Goal: Find specific page/section: Find specific page/section

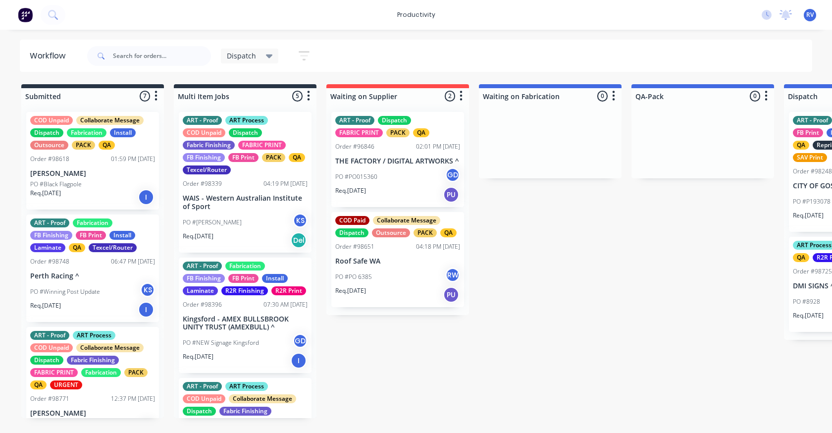
drag, startPoint x: 496, startPoint y: 244, endPoint x: 532, endPoint y: 256, distance: 38.2
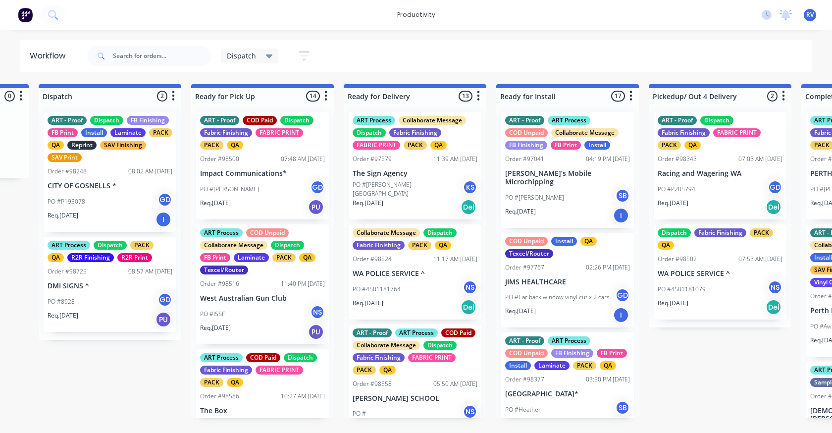
scroll to position [0, 747]
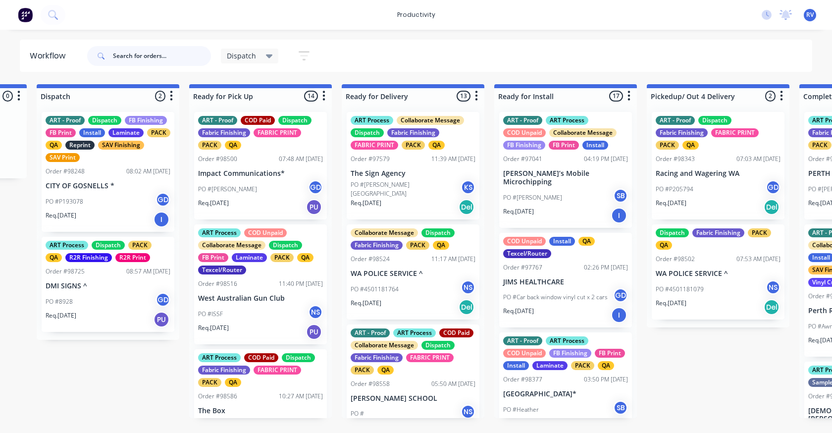
click at [138, 58] on input "text" at bounding box center [162, 56] width 98 height 20
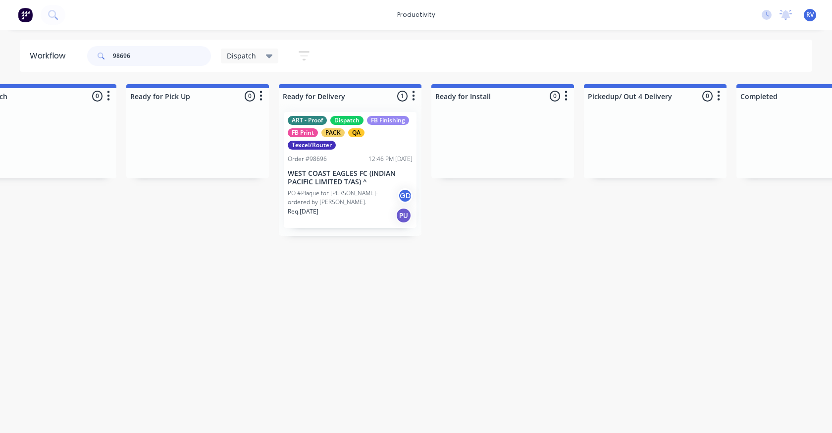
scroll to position [0, 928]
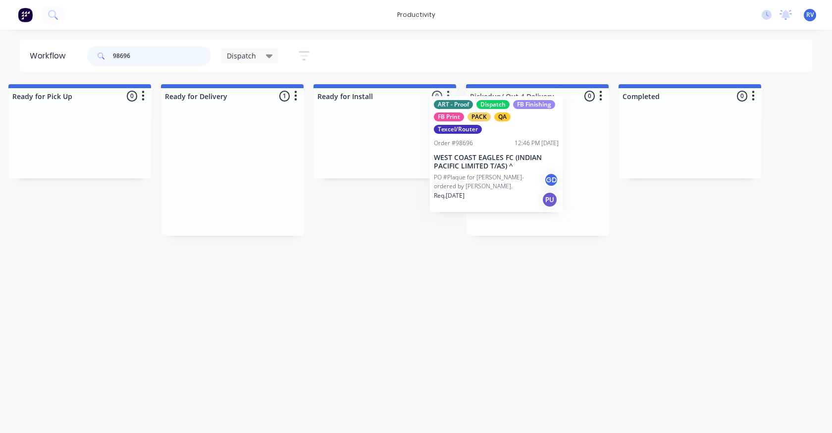
drag, startPoint x: 257, startPoint y: 179, endPoint x: 492, endPoint y: 168, distance: 234.9
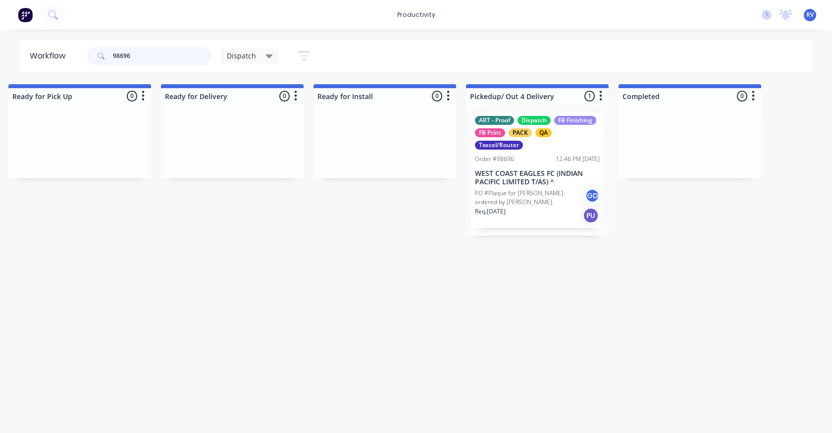
type input "98696"
click at [257, 55] on div "Dispatch" at bounding box center [250, 55] width 46 height 9
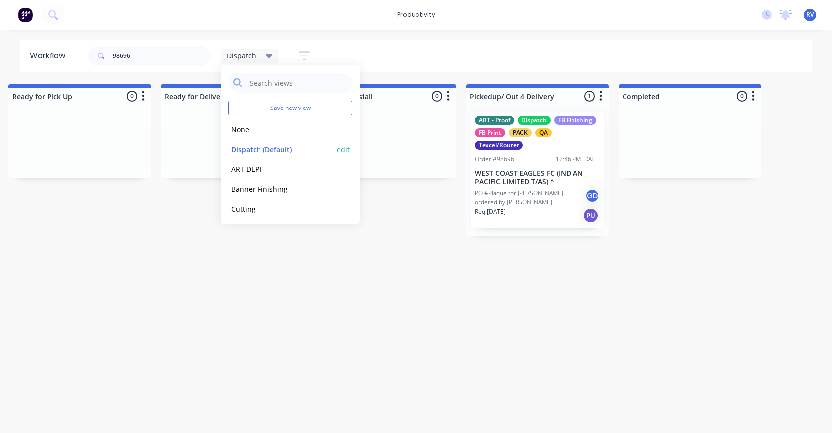
click at [251, 148] on button "Dispatch (Default)" at bounding box center [280, 149] width 105 height 11
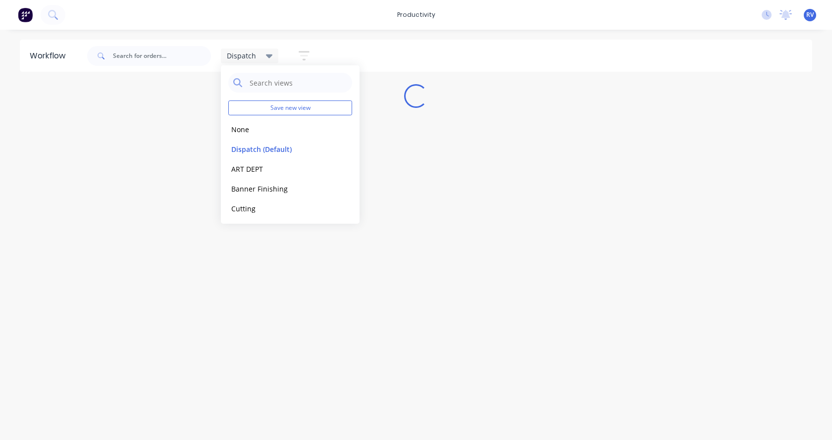
click at [281, 248] on div "Workflow Dispatch Save new view None edit Dispatch (Default) edit ART DEPT edit…" at bounding box center [416, 230] width 832 height 381
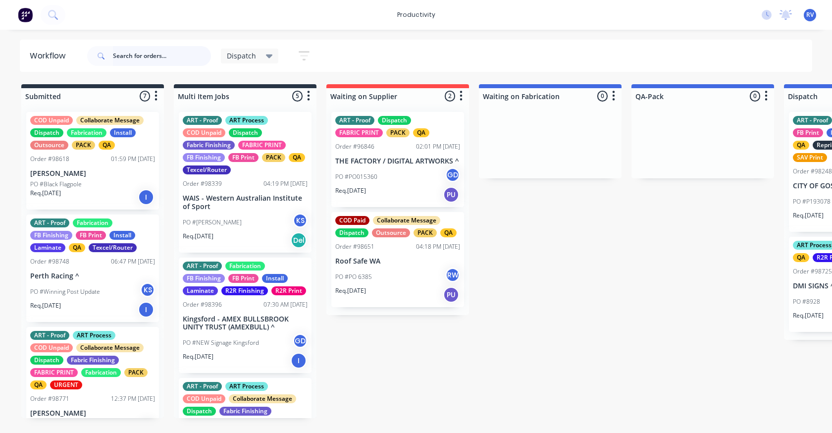
click at [132, 62] on input "text" at bounding box center [162, 56] width 98 height 20
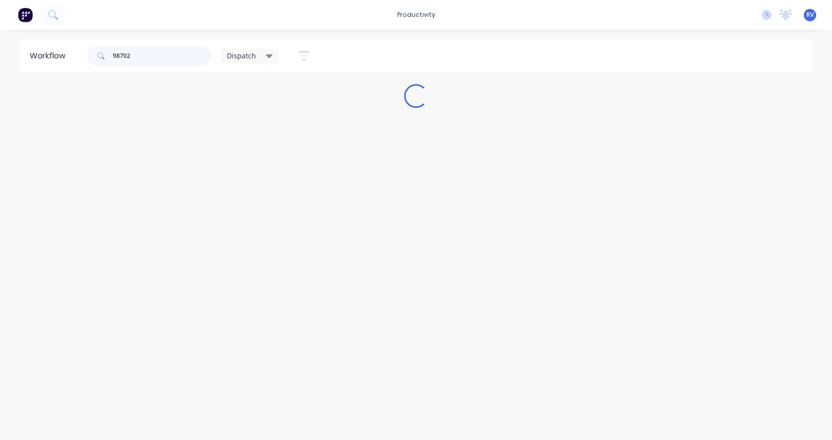
type input "98702"
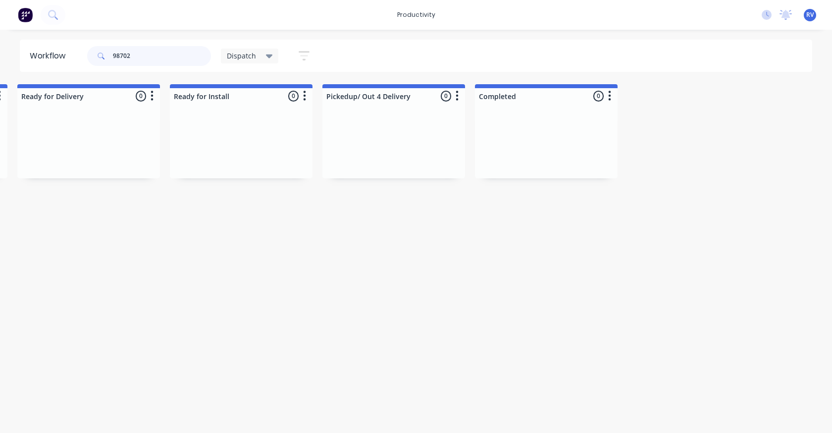
scroll to position [0, 893]
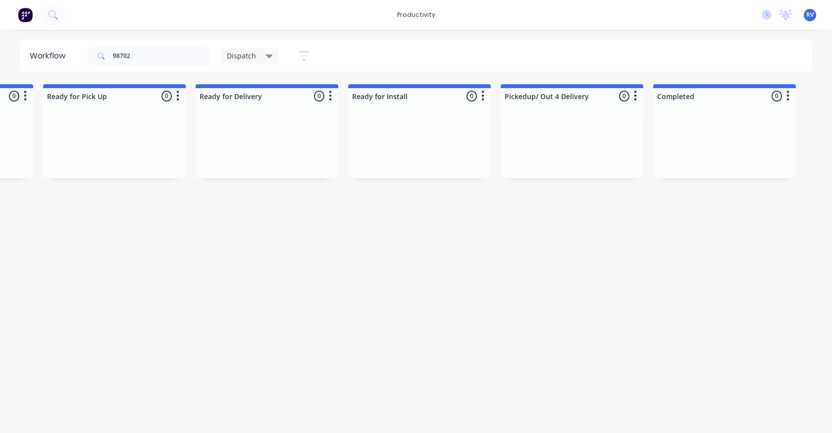
click at [254, 48] on div "Dispatch Save new view None edit Dispatch (Default) edit ART DEPT edit Banner F…" at bounding box center [270, 55] width 99 height 19
click at [238, 54] on span "Dispatch" at bounding box center [241, 55] width 29 height 10
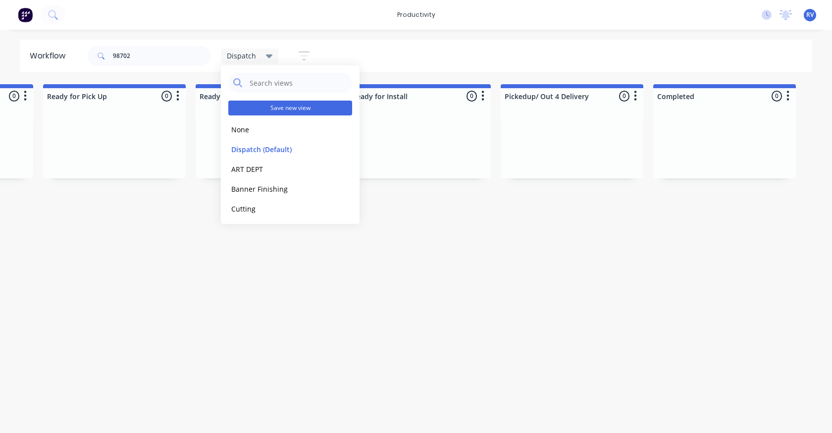
drag, startPoint x: 245, startPoint y: 124, endPoint x: 232, endPoint y: 113, distance: 16.9
click at [244, 124] on button "None" at bounding box center [280, 129] width 105 height 11
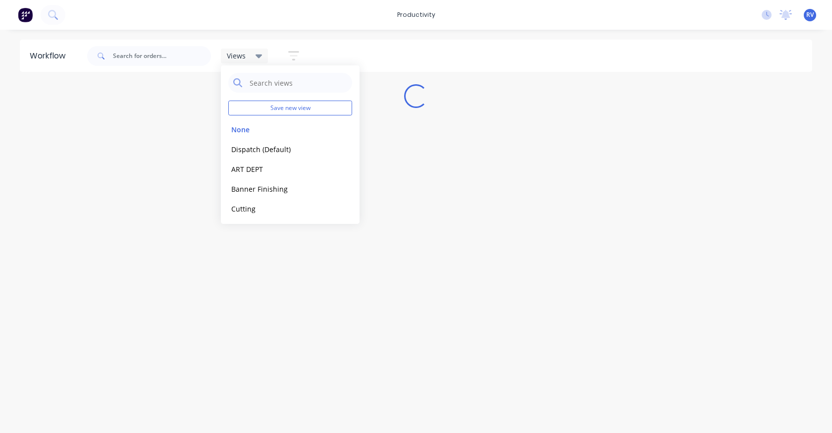
scroll to position [0, 0]
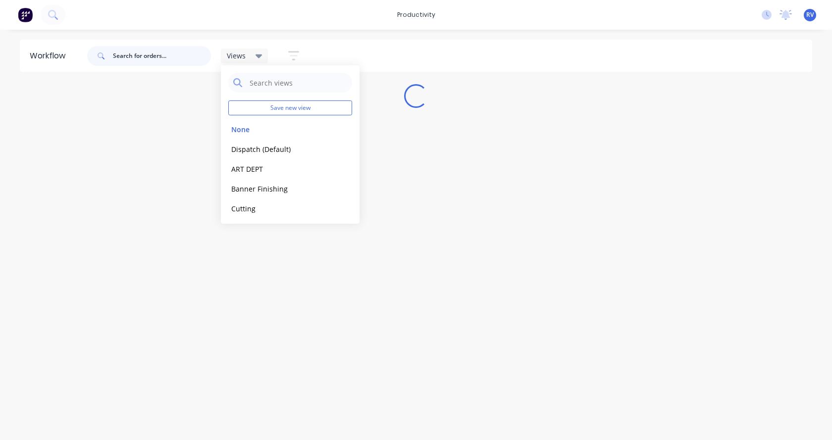
click at [162, 58] on input "text" at bounding box center [162, 56] width 98 height 20
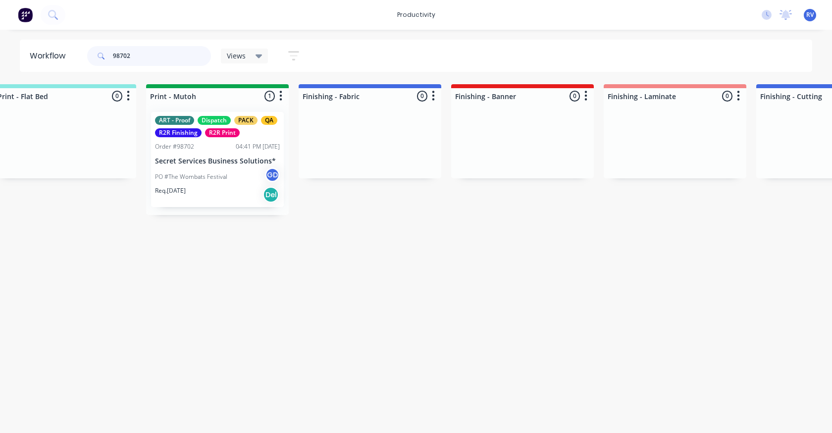
scroll to position [0, 1568]
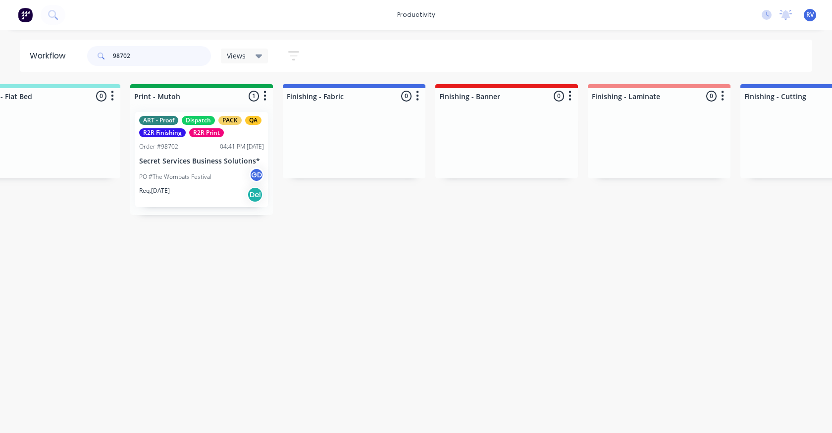
type input "98702"
click at [233, 53] on span "Views" at bounding box center [236, 55] width 19 height 10
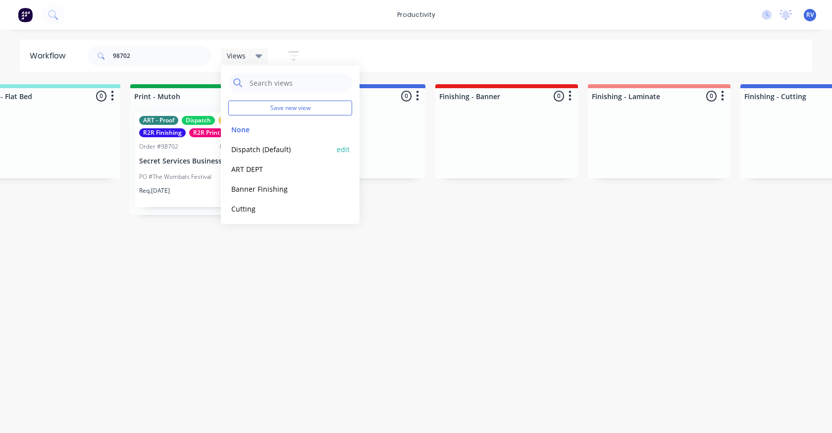
click at [250, 144] on button "Dispatch (Default)" at bounding box center [280, 149] width 105 height 11
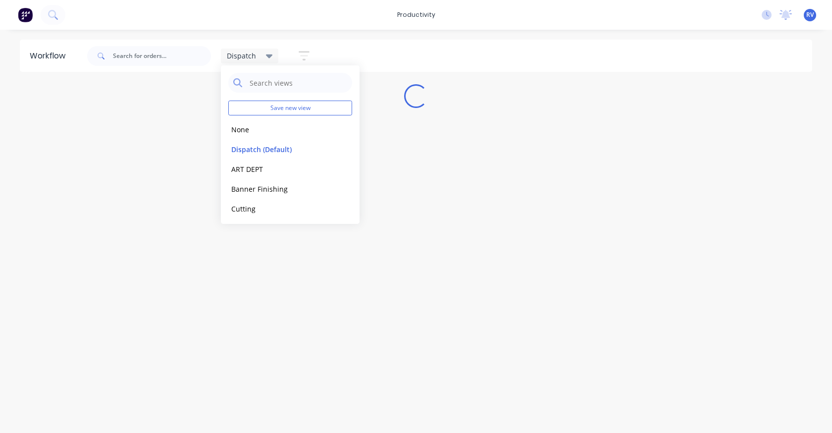
scroll to position [0, 0]
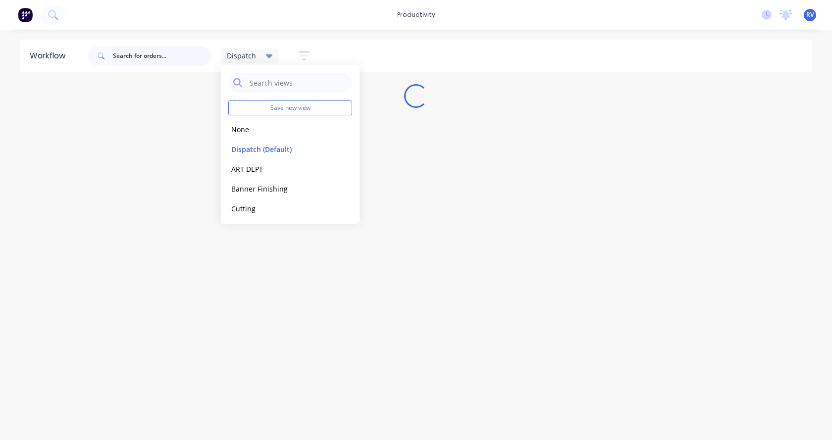
click at [131, 55] on input "text" at bounding box center [162, 56] width 98 height 20
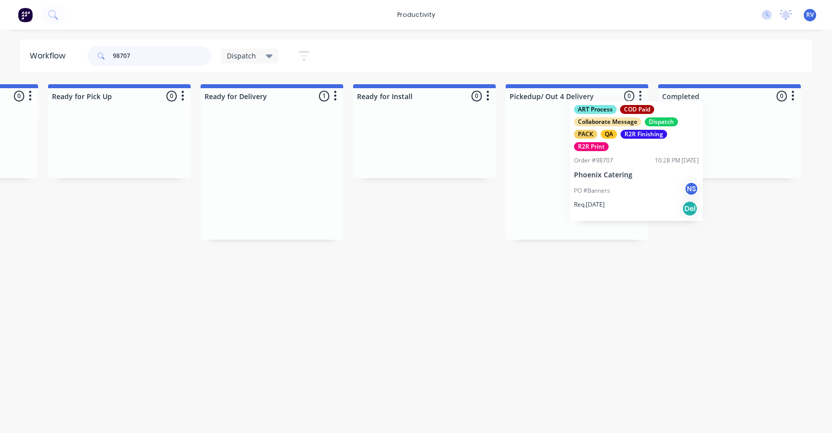
scroll to position [0, 892]
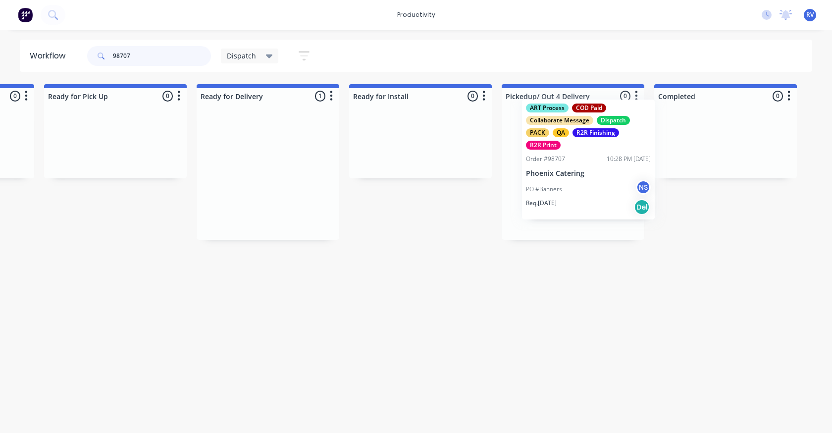
drag, startPoint x: 283, startPoint y: 183, endPoint x: 584, endPoint y: 169, distance: 301.3
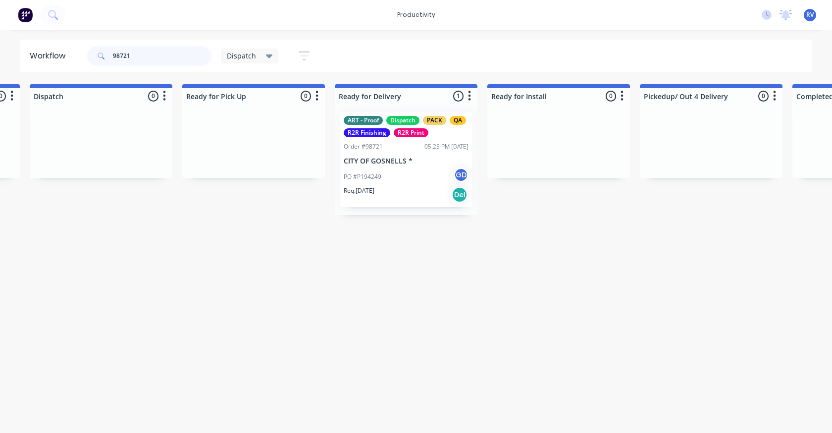
scroll to position [0, 773]
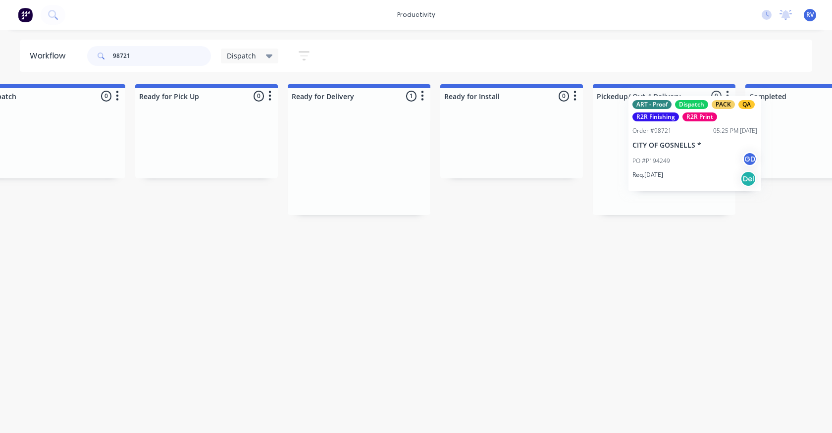
drag, startPoint x: 402, startPoint y: 181, endPoint x: 660, endPoint y: 165, distance: 258.4
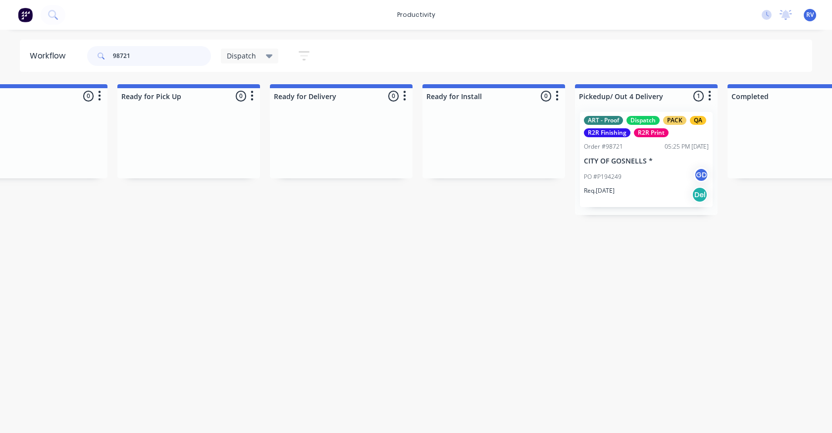
type input "98721"
click at [237, 57] on span "Dispatch" at bounding box center [241, 55] width 29 height 10
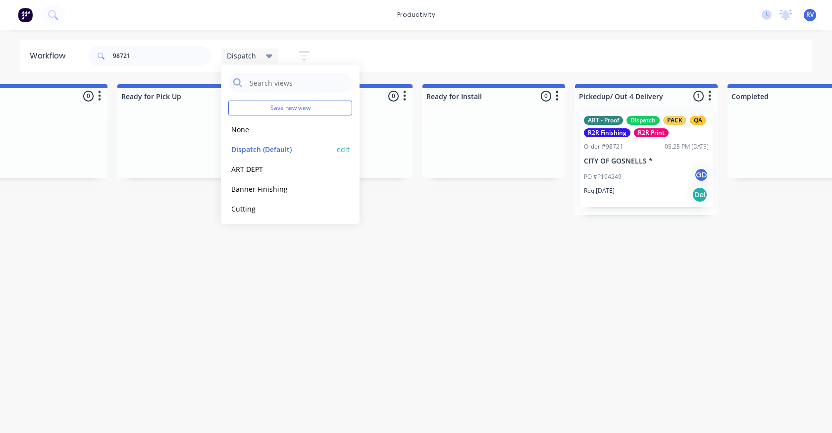
click at [250, 145] on button "Dispatch (Default)" at bounding box center [280, 149] width 105 height 11
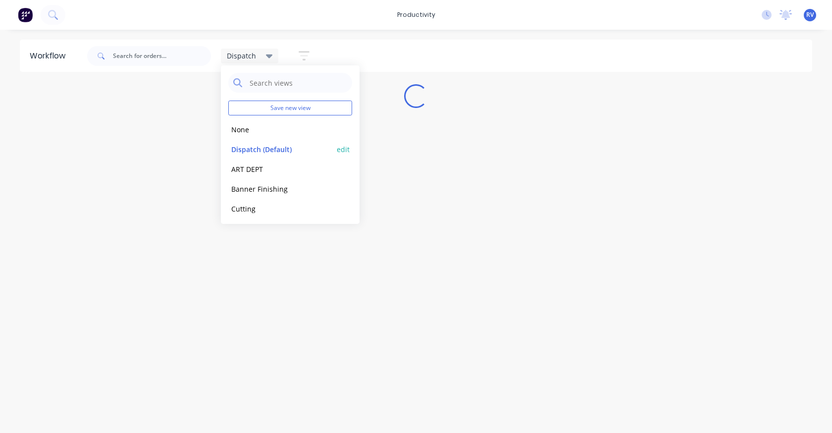
scroll to position [0, 0]
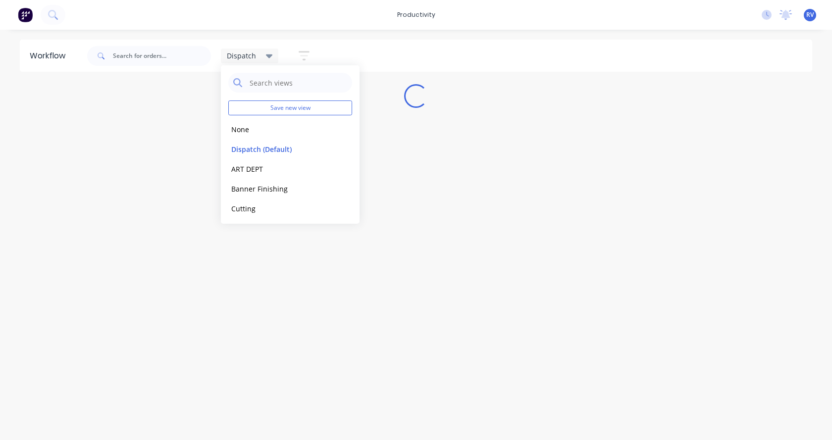
click at [260, 275] on div "Workflow Dispatch Save new view None edit Dispatch (Default) edit ART DEPT edit…" at bounding box center [416, 230] width 832 height 381
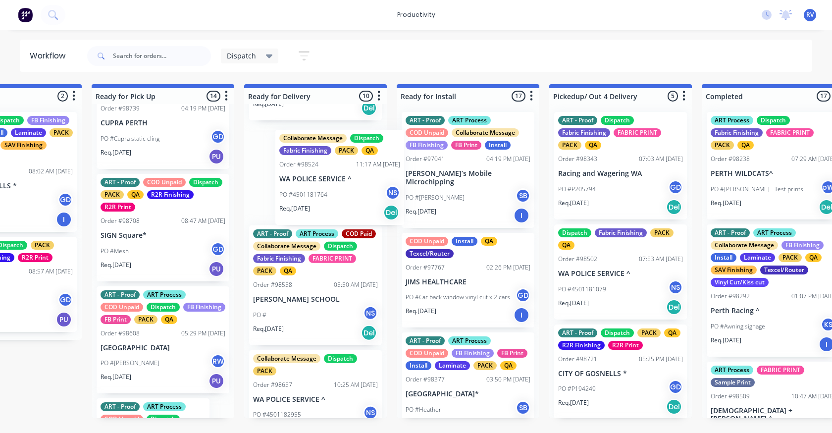
scroll to position [97, 0]
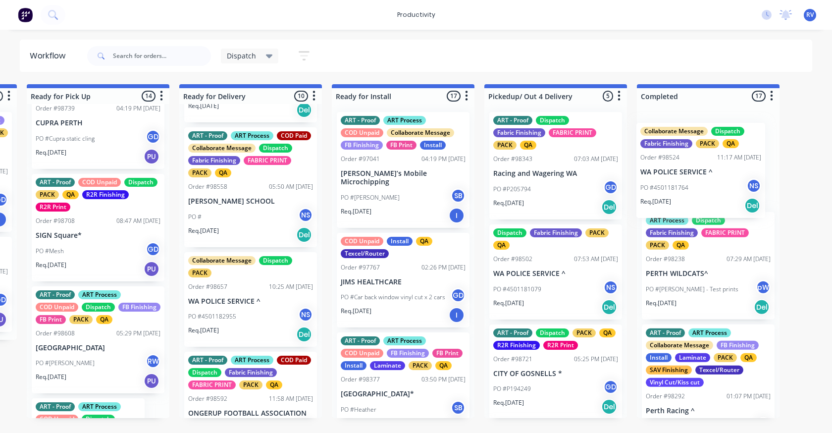
drag, startPoint x: 355, startPoint y: 185, endPoint x: 653, endPoint y: 141, distance: 301.1
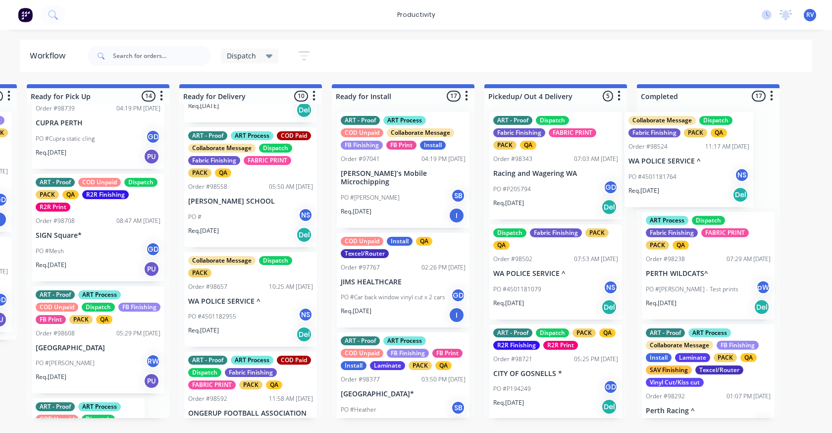
scroll to position [0, 927]
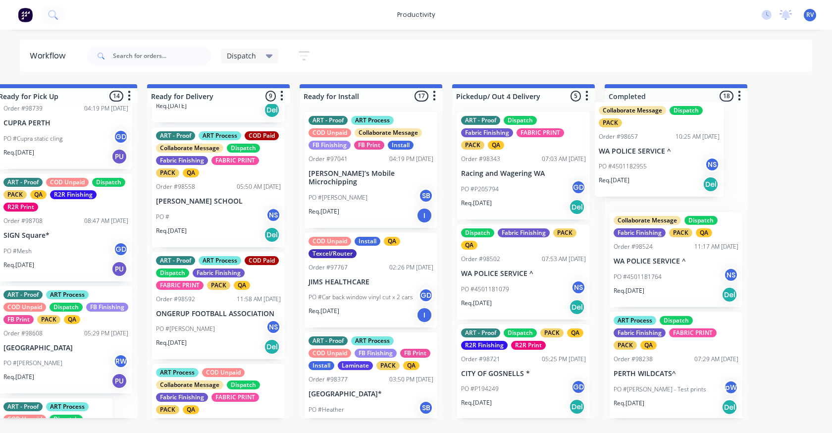
drag, startPoint x: 219, startPoint y: 305, endPoint x: 652, endPoint y: 154, distance: 458.4
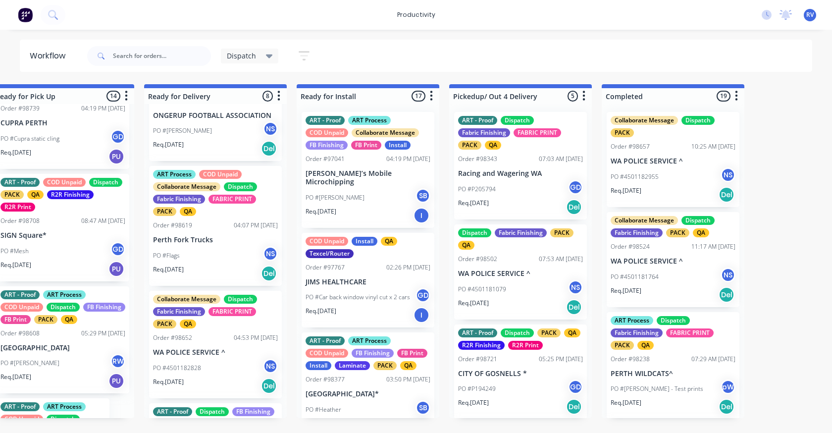
scroll to position [394, 0]
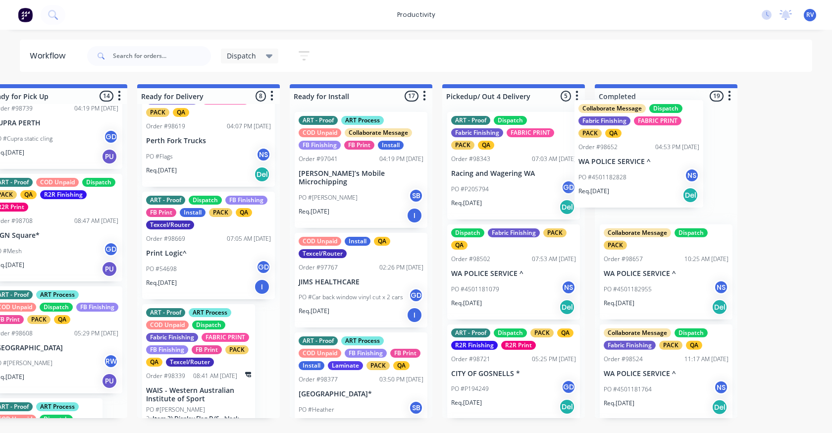
drag, startPoint x: 180, startPoint y: 278, endPoint x: 600, endPoint y: 176, distance: 432.3
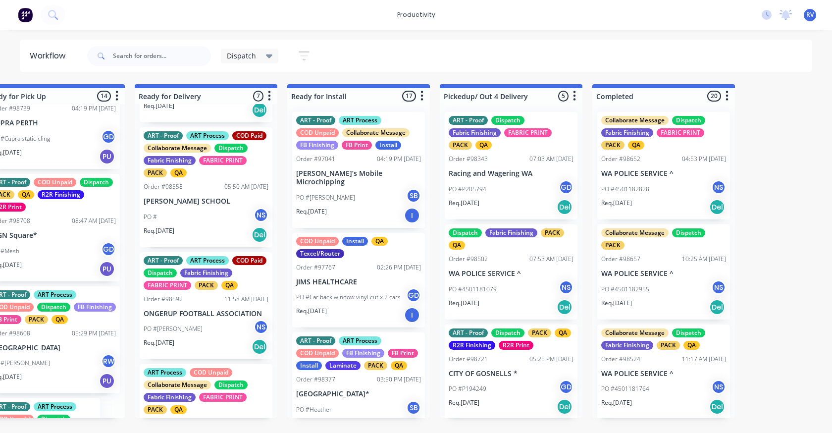
scroll to position [0, 0]
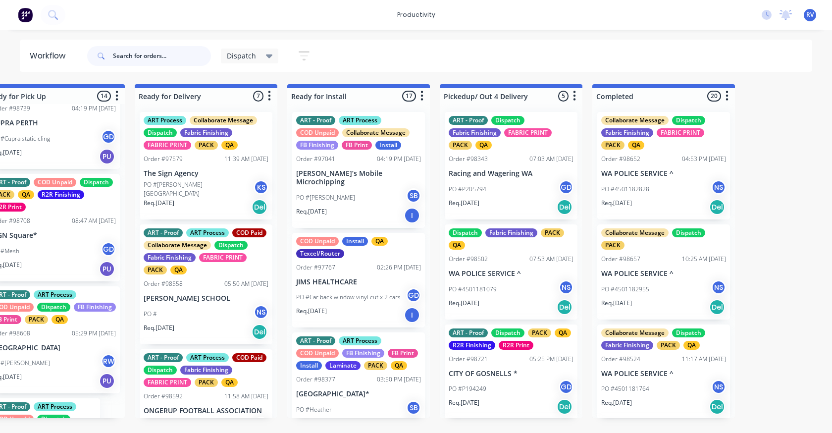
click at [133, 56] on input "text" at bounding box center [162, 56] width 98 height 20
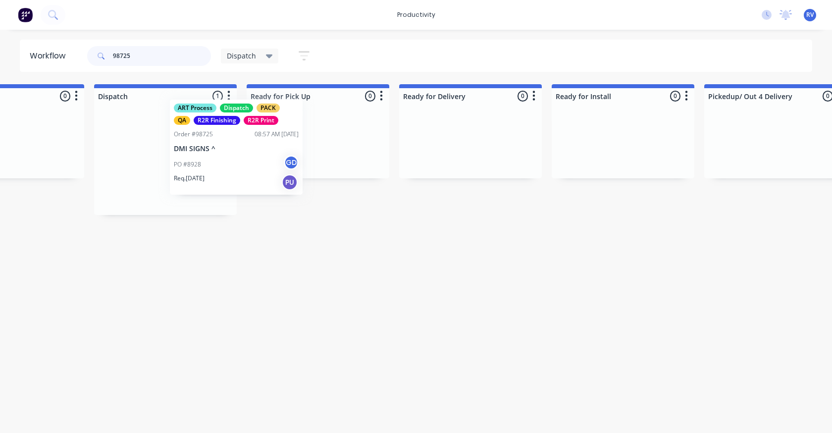
scroll to position [0, 687]
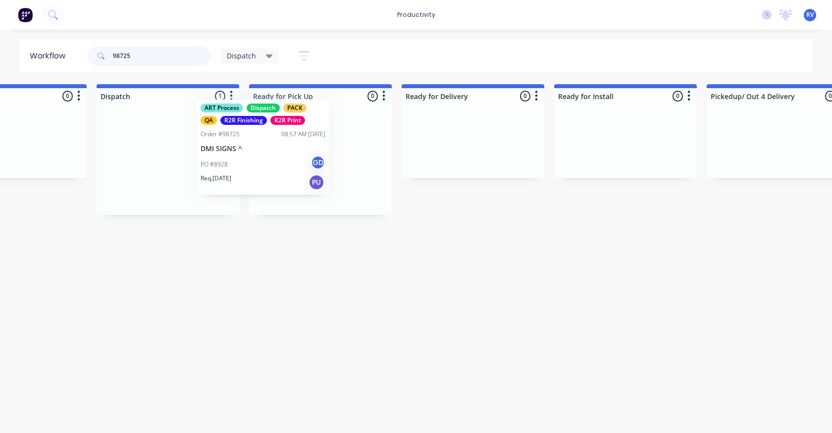
drag, startPoint x: 142, startPoint y: 149, endPoint x: 261, endPoint y: 130, distance: 120.8
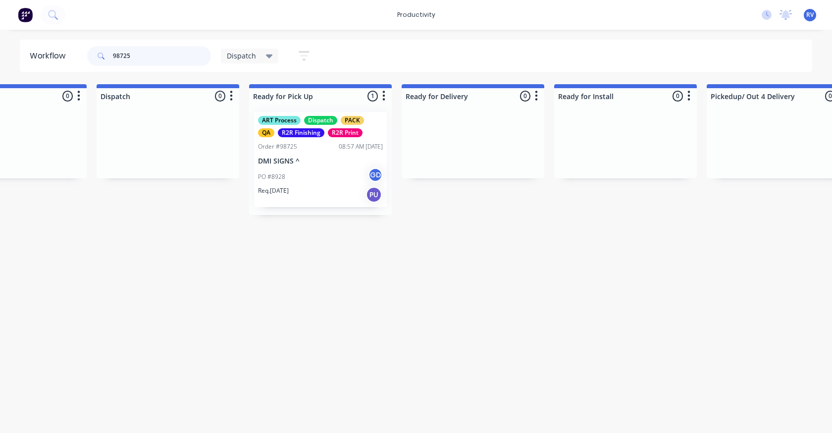
type input "98725"
drag, startPoint x: 256, startPoint y: 61, endPoint x: 250, endPoint y: 60, distance: 6.1
click at [253, 59] on div "Dispatch" at bounding box center [250, 56] width 58 height 15
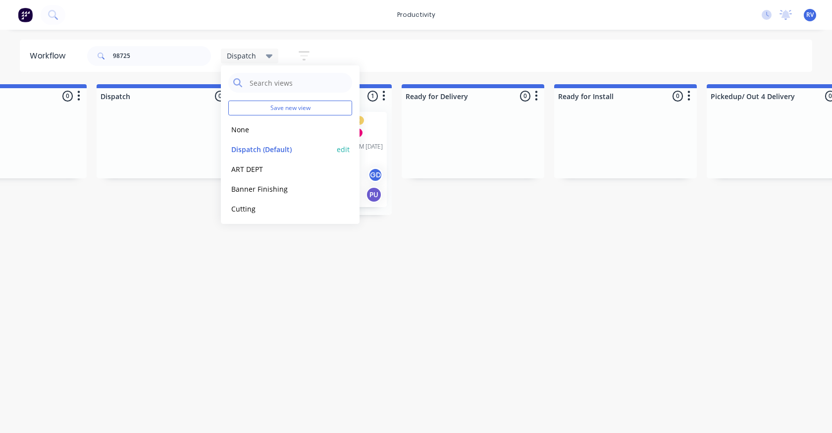
click at [261, 154] on button "Dispatch (Default)" at bounding box center [280, 149] width 105 height 11
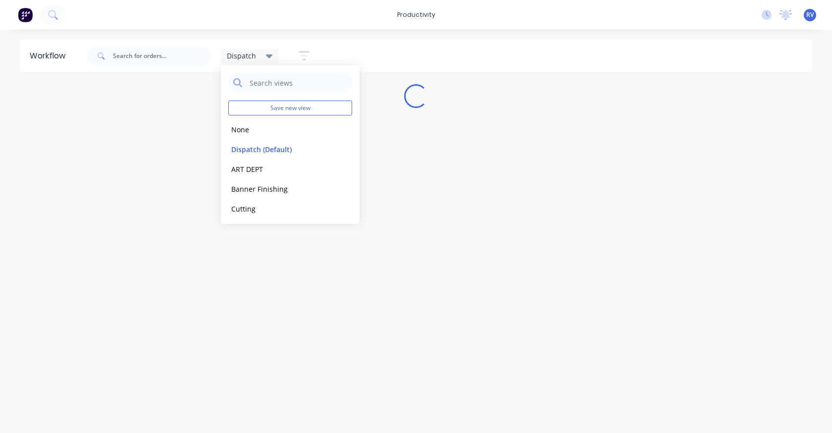
scroll to position [0, 0]
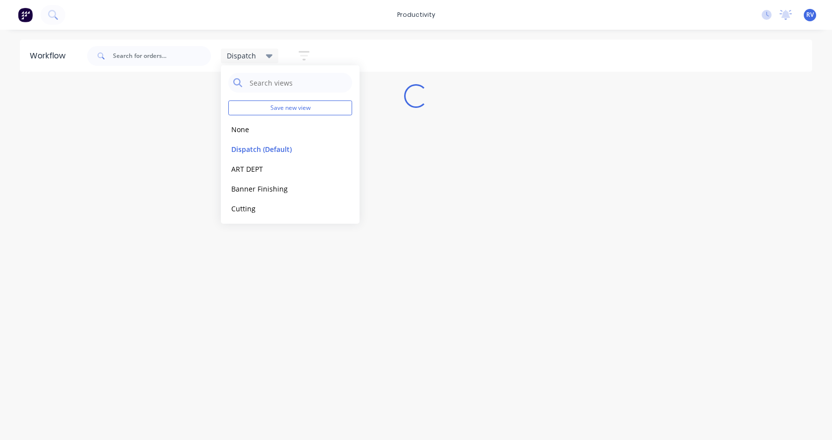
click at [223, 339] on div "Workflow Dispatch Save new view None edit Dispatch (Default) edit ART DEPT edit…" at bounding box center [416, 230] width 832 height 381
